Goal: Information Seeking & Learning: Learn about a topic

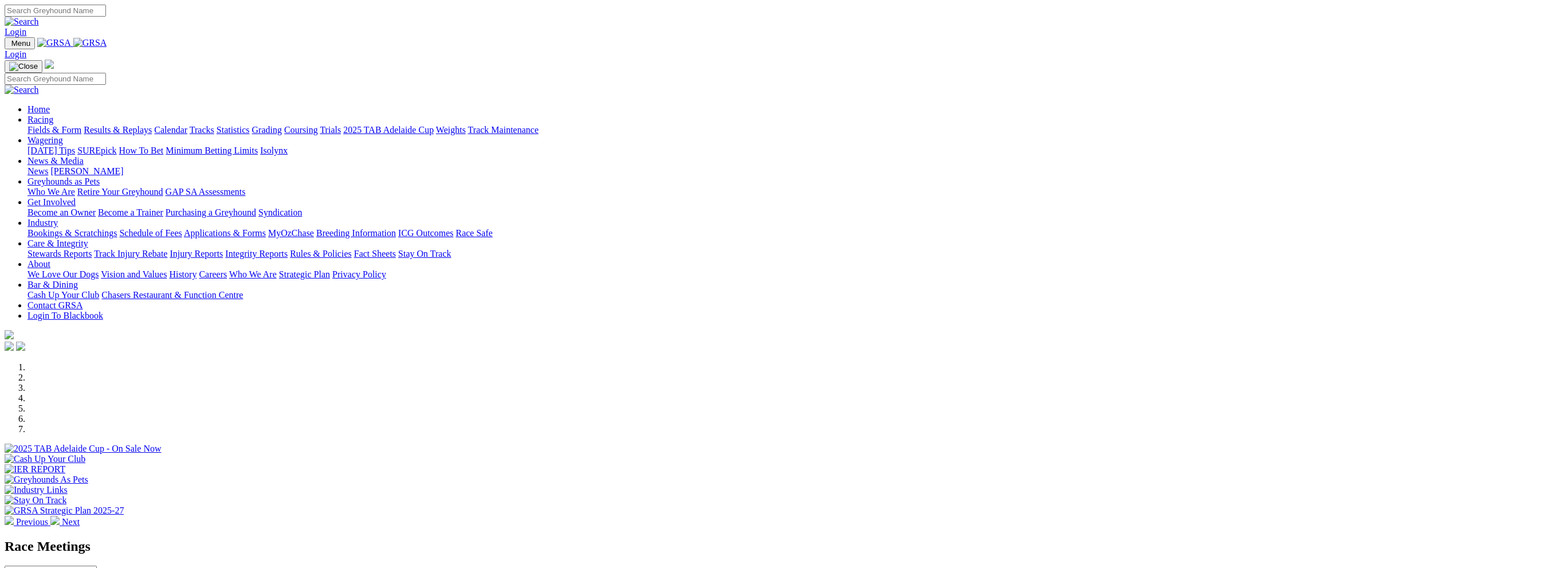
scroll to position [287, 0]
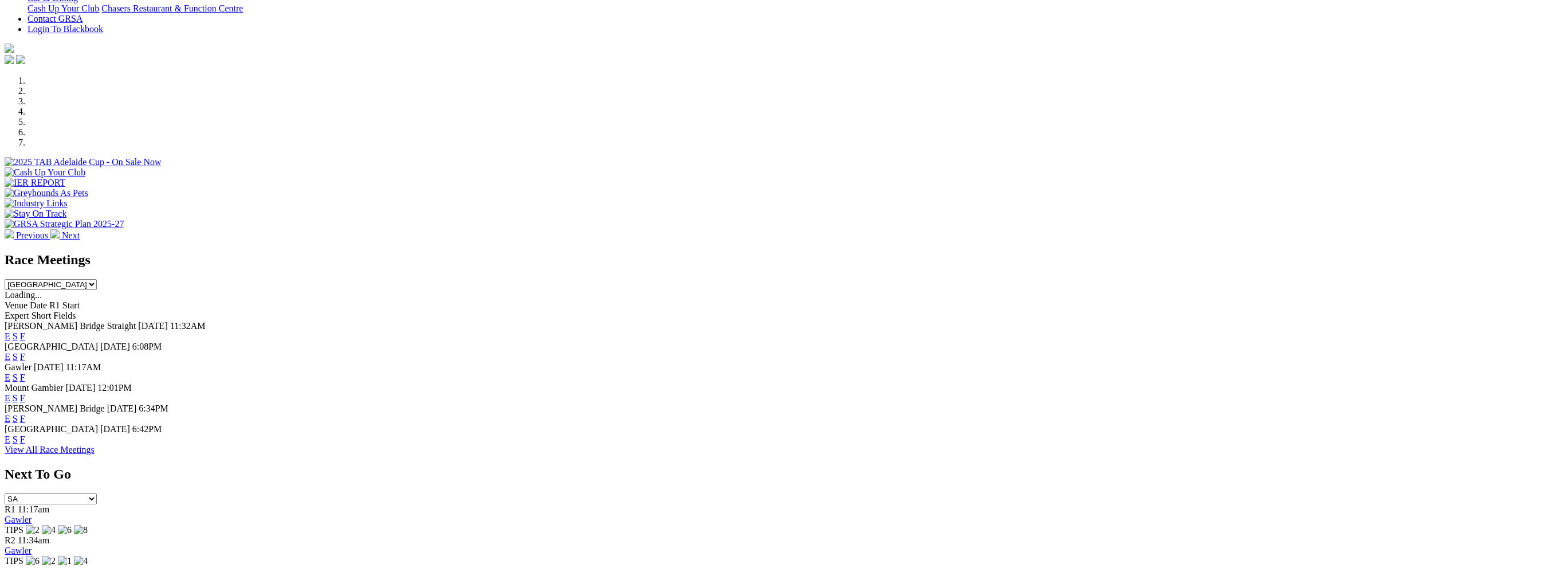
click at [25, 437] on link "F" at bounding box center [22, 439] width 5 height 9
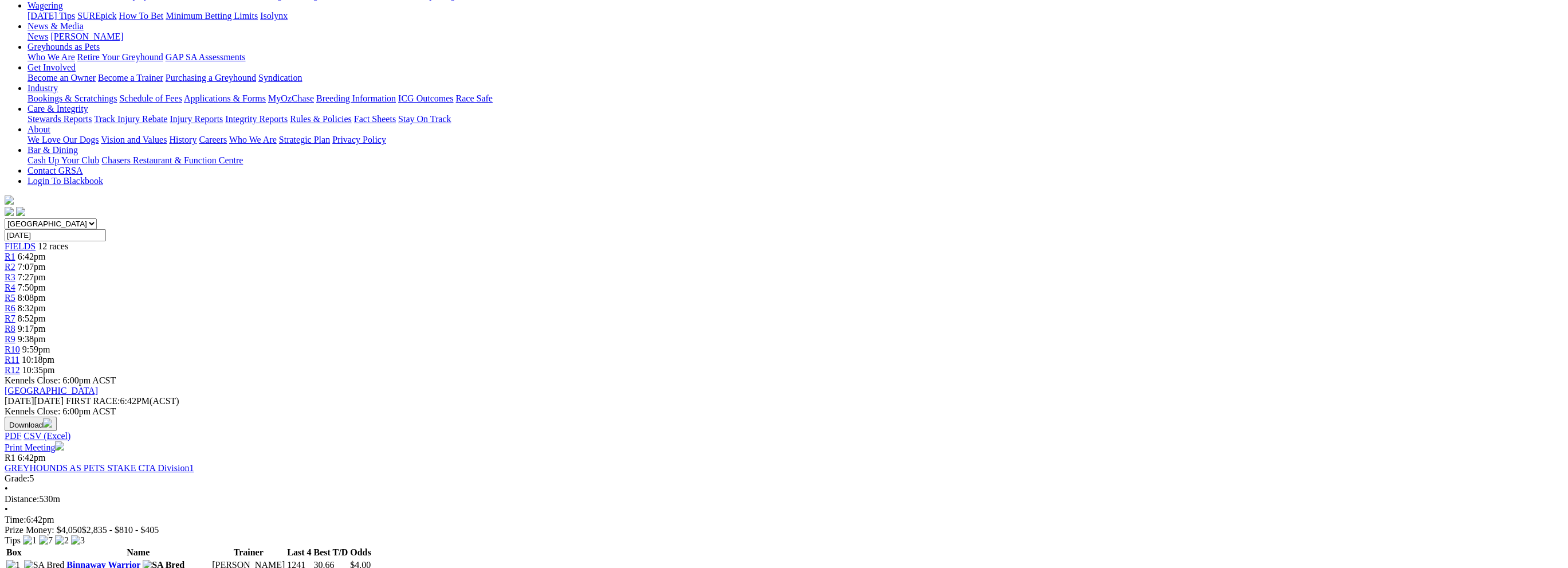
scroll to position [229, 0]
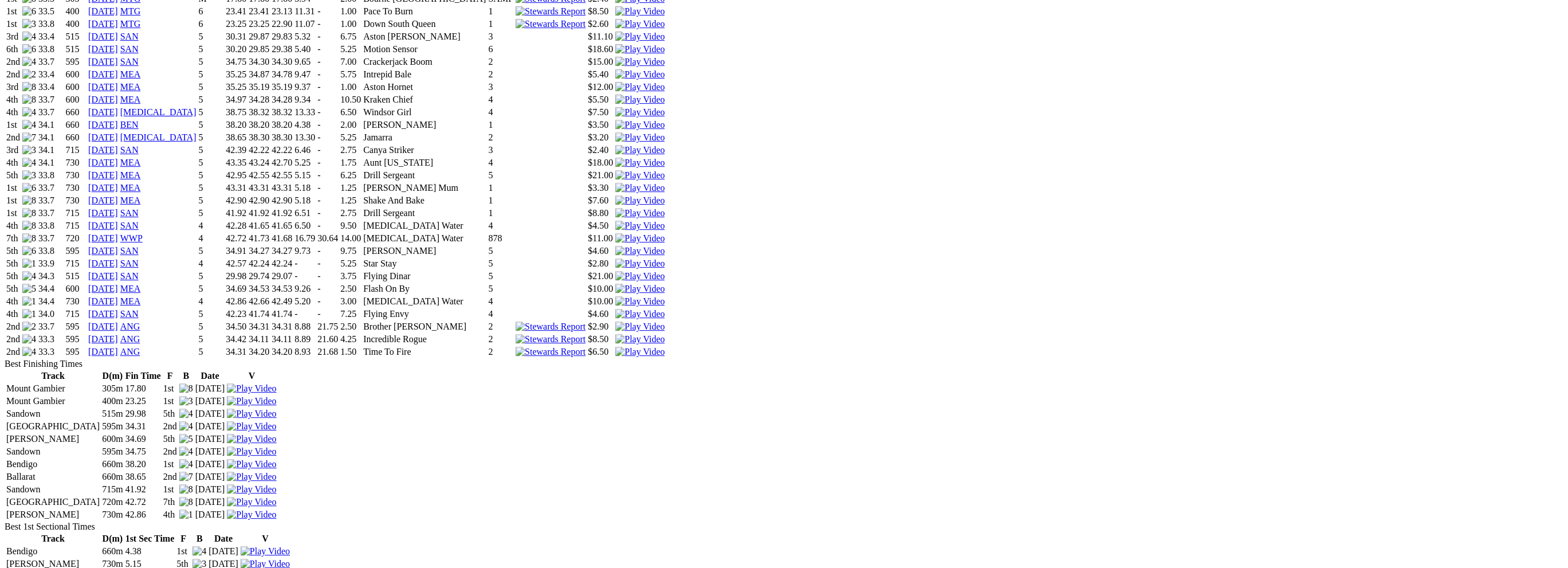
scroll to position [860, 0]
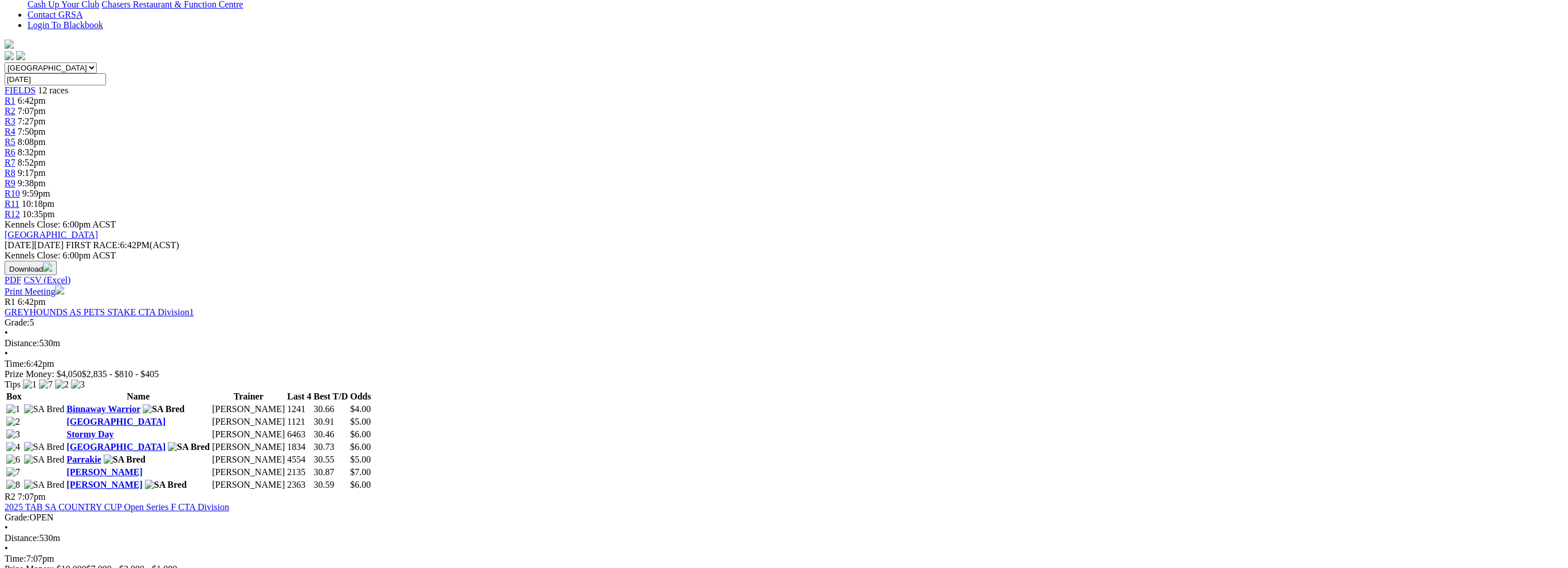
scroll to position [287, 0]
